Goal: Task Accomplishment & Management: Manage account settings

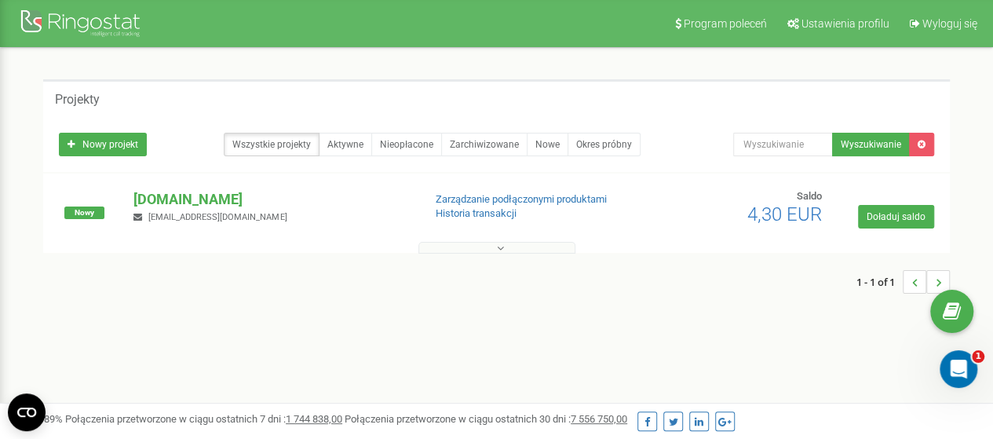
click at [468, 252] on button at bounding box center [496, 248] width 157 height 12
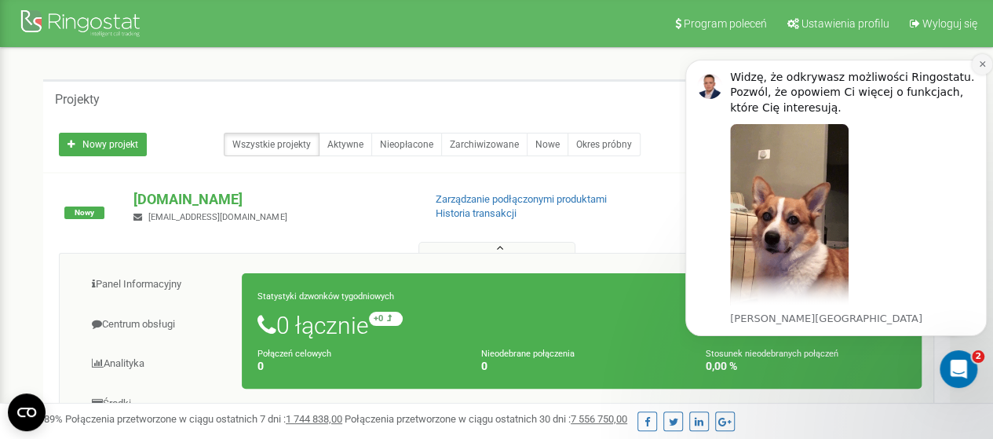
click at [977, 65] on button "Dismiss notification" at bounding box center [981, 64] width 20 height 20
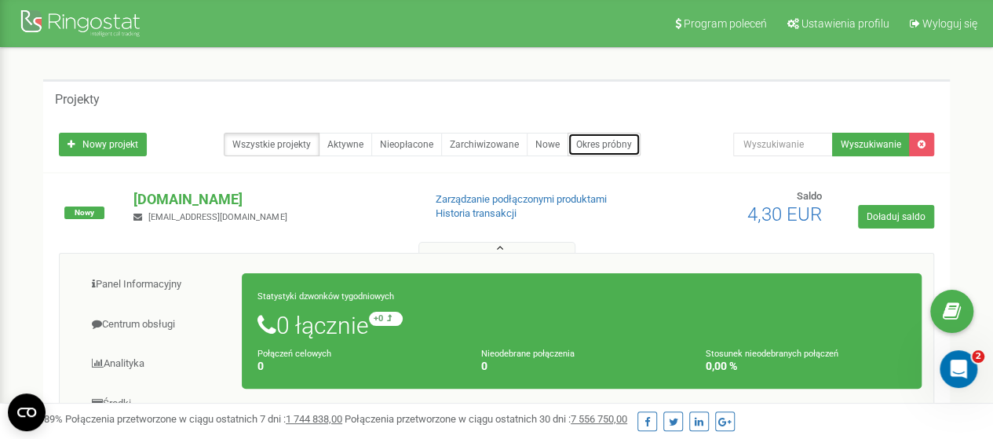
click at [614, 139] on link "Okres próbny" at bounding box center [603, 145] width 73 height 24
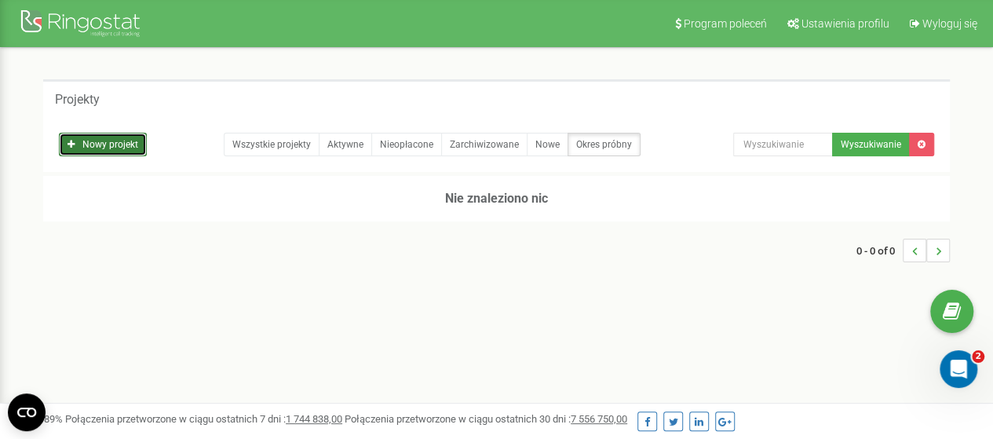
click at [109, 138] on link "Nowy projekt" at bounding box center [103, 145] width 88 height 24
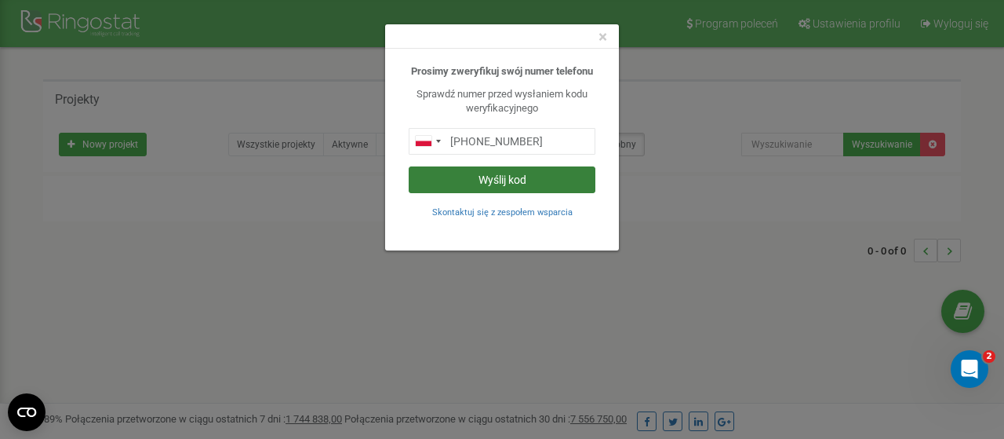
click at [463, 175] on button "Wyślij kod" at bounding box center [502, 179] width 187 height 27
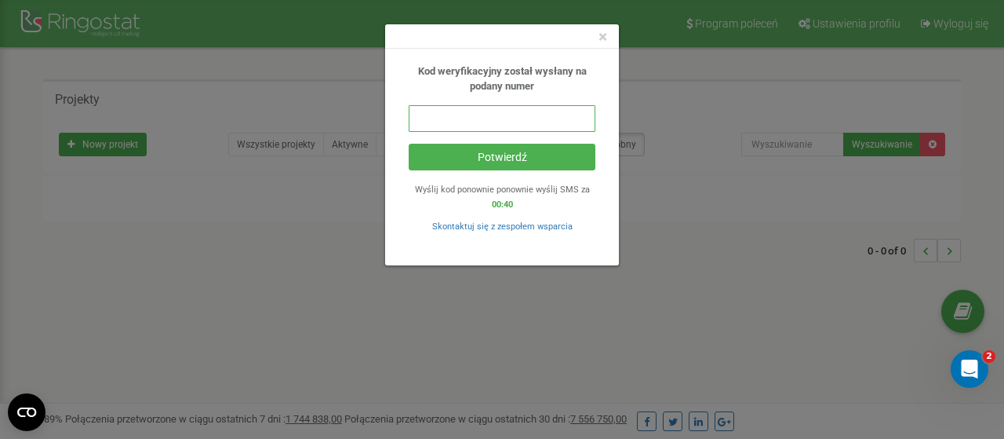
click at [553, 128] on input "text" at bounding box center [502, 118] width 187 height 27
type input "380074"
click at [409, 144] on button "Potwierdź" at bounding box center [502, 157] width 187 height 27
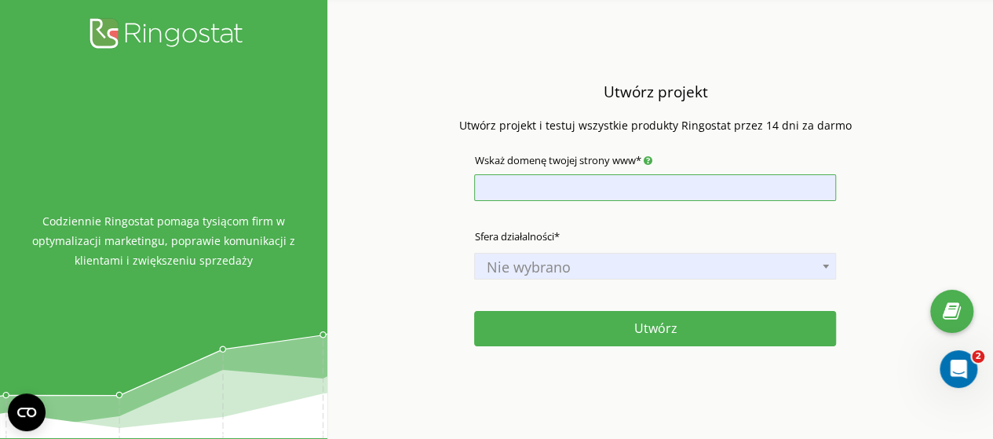
click at [631, 186] on input "Wskaż domenę twojej strony www*" at bounding box center [655, 187] width 362 height 27
click at [650, 228] on div "Sfera działalności* Nie wybrano Nieruchomości Turystyka Usługi prawne Produkty …" at bounding box center [655, 267] width 362 height 94
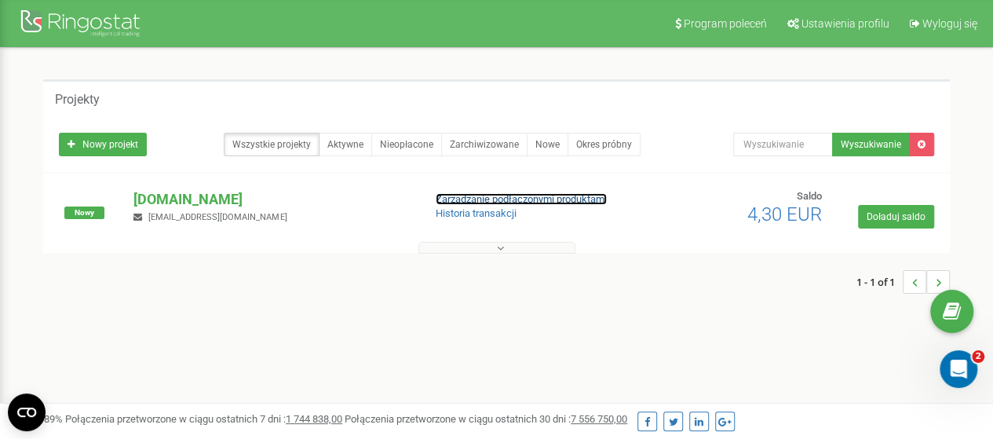
click at [512, 202] on link "Zarządzanie podłączonymi produktami" at bounding box center [520, 199] width 171 height 12
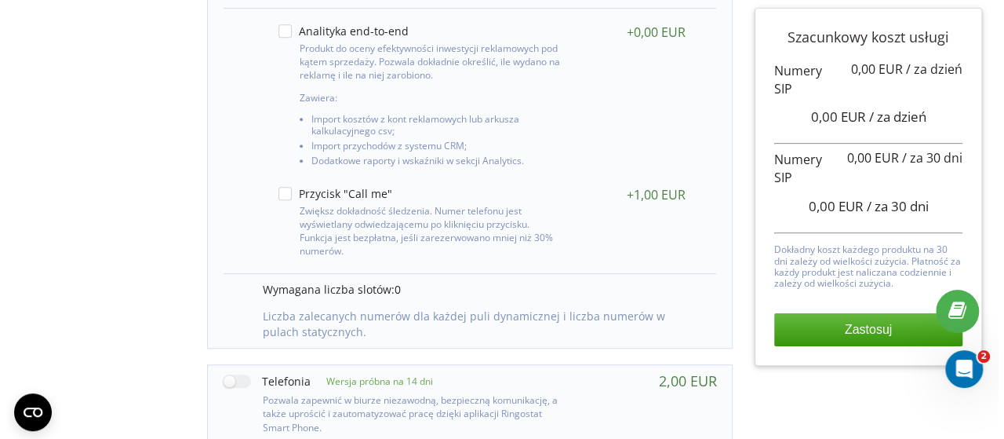
scroll to position [549, 0]
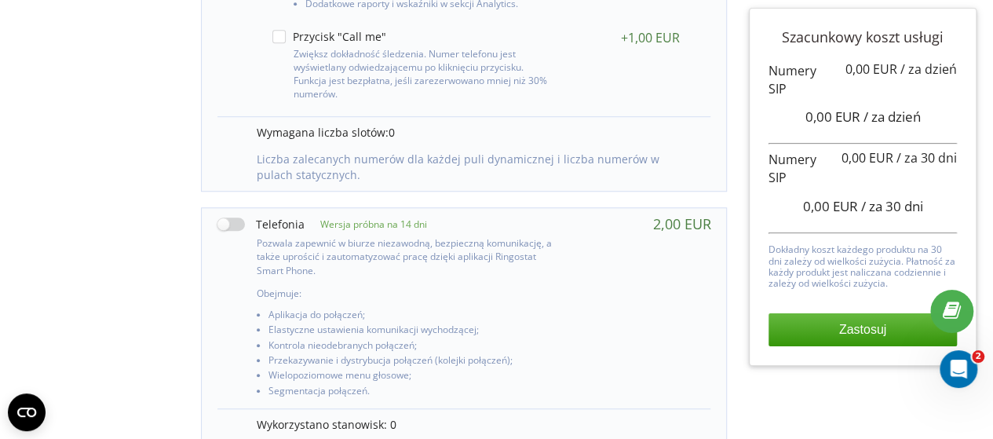
click at [235, 222] on label at bounding box center [260, 224] width 87 height 16
checkbox input "true"
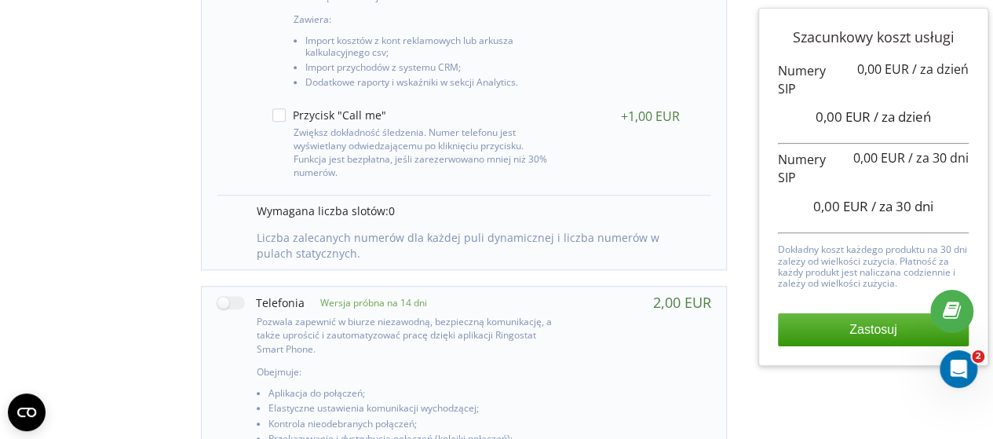
scroll to position [549, 0]
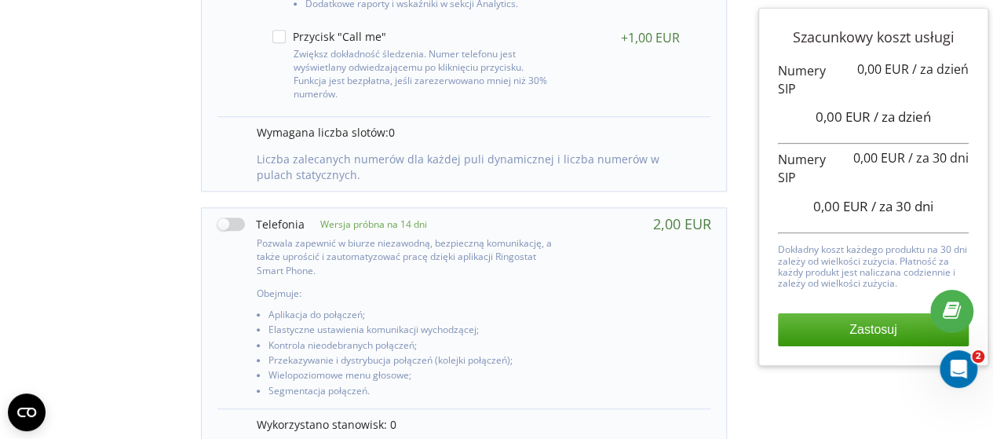
click at [234, 227] on label at bounding box center [260, 224] width 87 height 16
checkbox input "true"
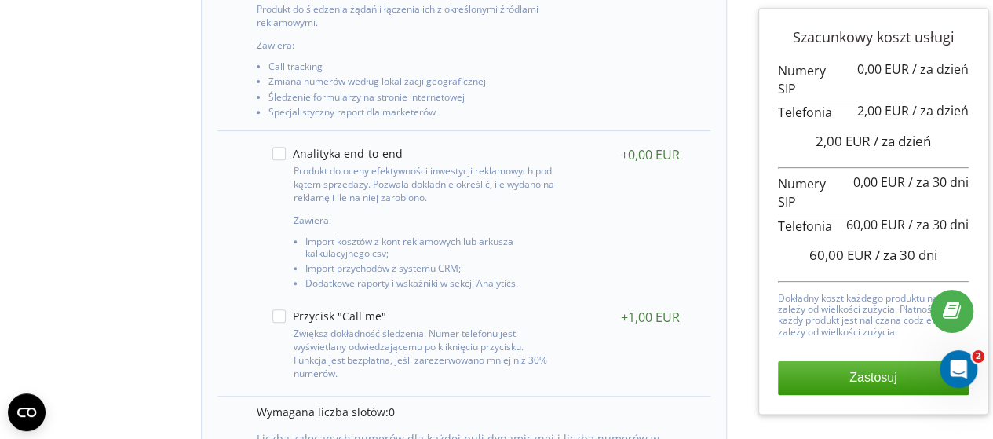
scroll to position [0, 0]
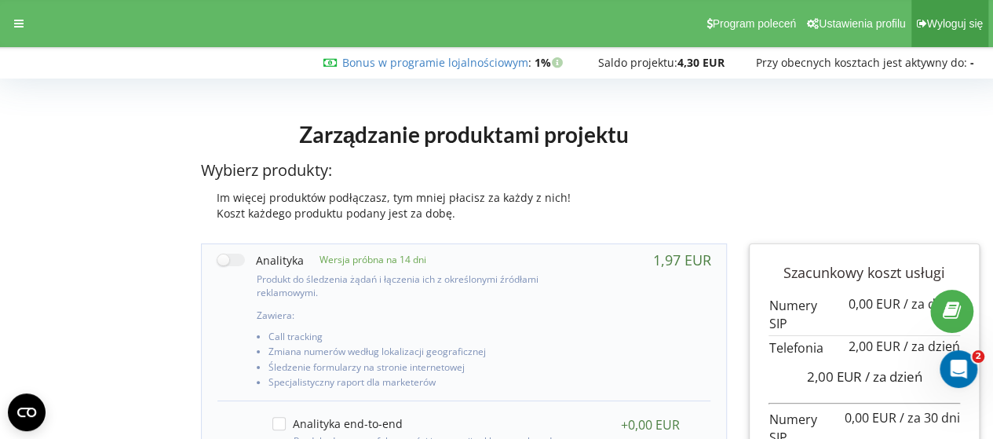
click at [935, 8] on link "Wyloguj się" at bounding box center [949, 23] width 77 height 47
